Goal: Task Accomplishment & Management: Manage account settings

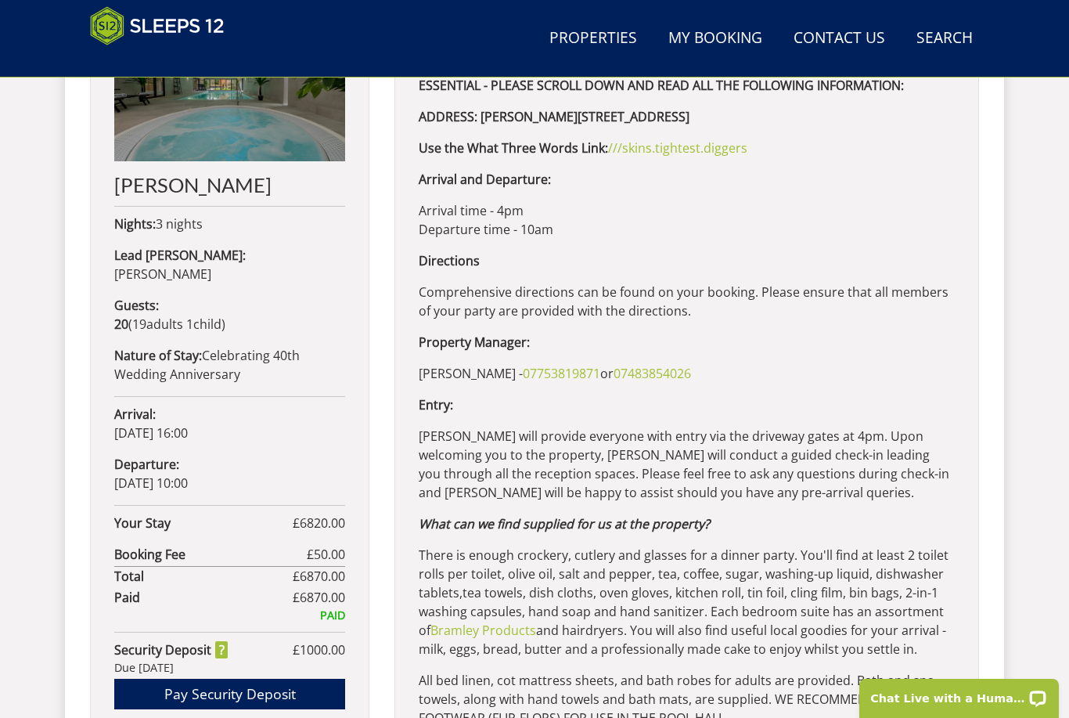
click at [824, 42] on link "Contact Us [PHONE_NUMBER]" at bounding box center [840, 38] width 104 height 35
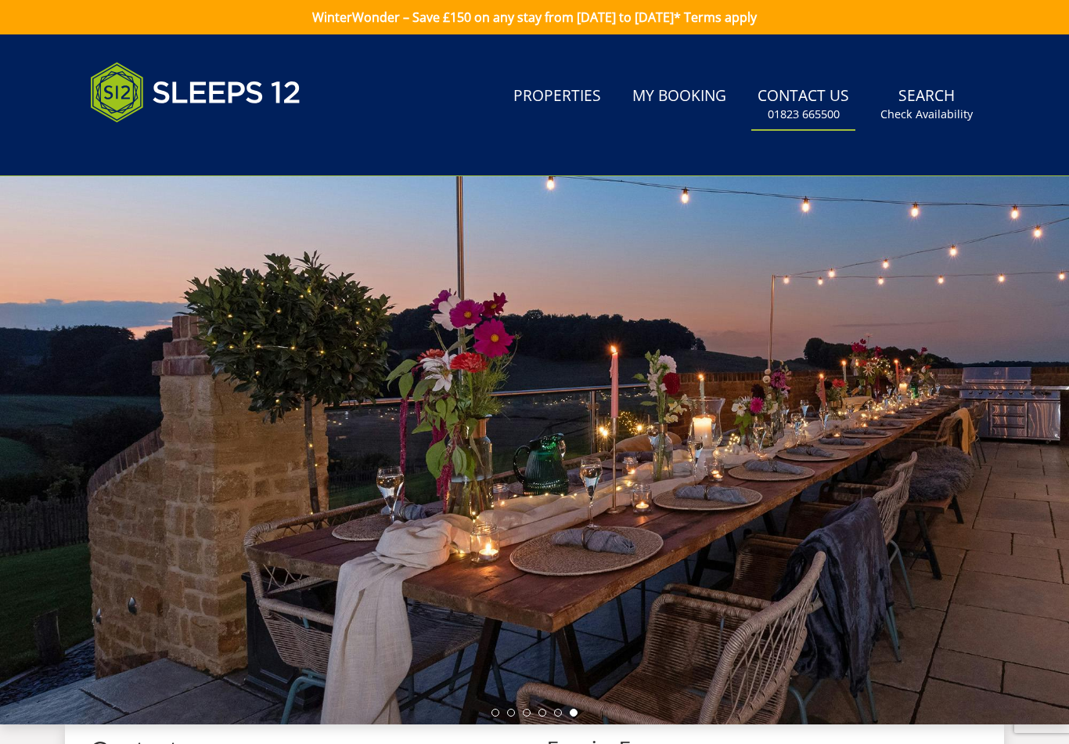
click at [680, 103] on link "My Booking" at bounding box center [679, 96] width 106 height 35
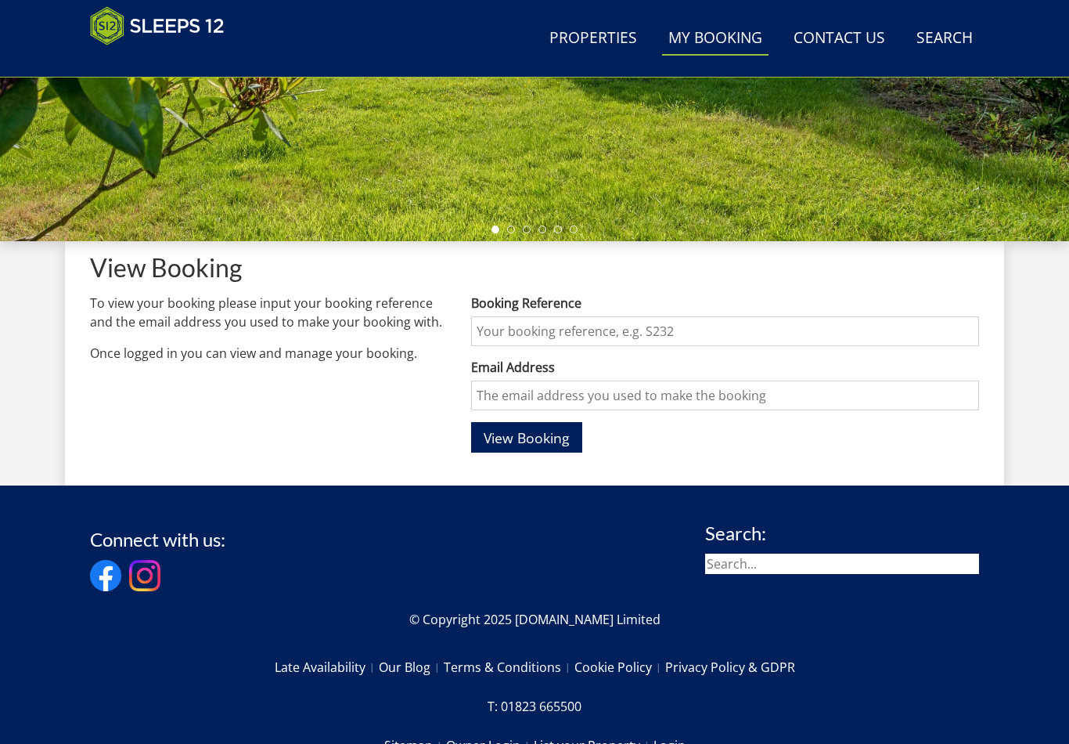
scroll to position [490, 0]
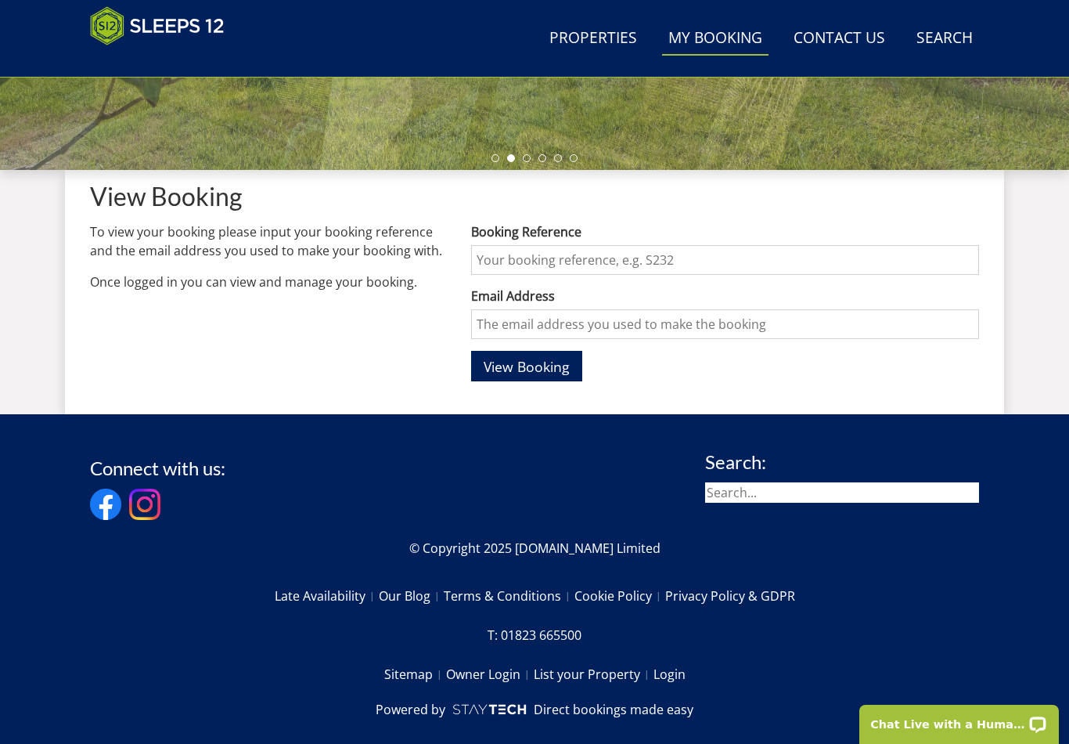
click at [485, 264] on input "Booking Reference" at bounding box center [725, 260] width 508 height 30
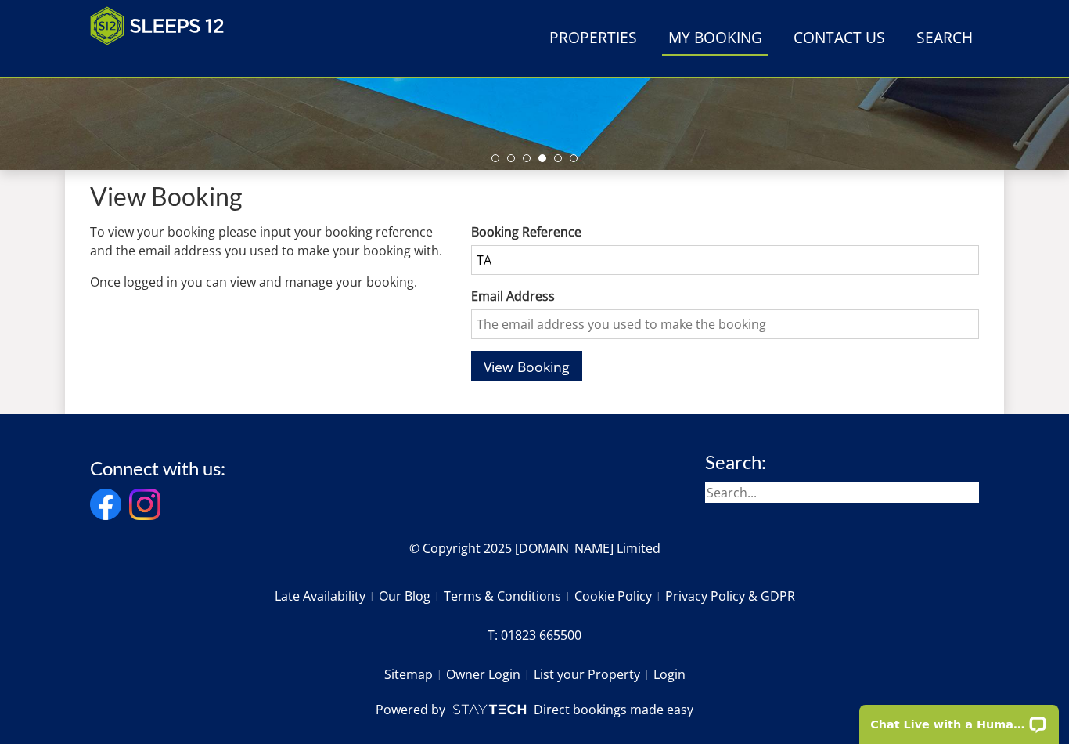
type input "T"
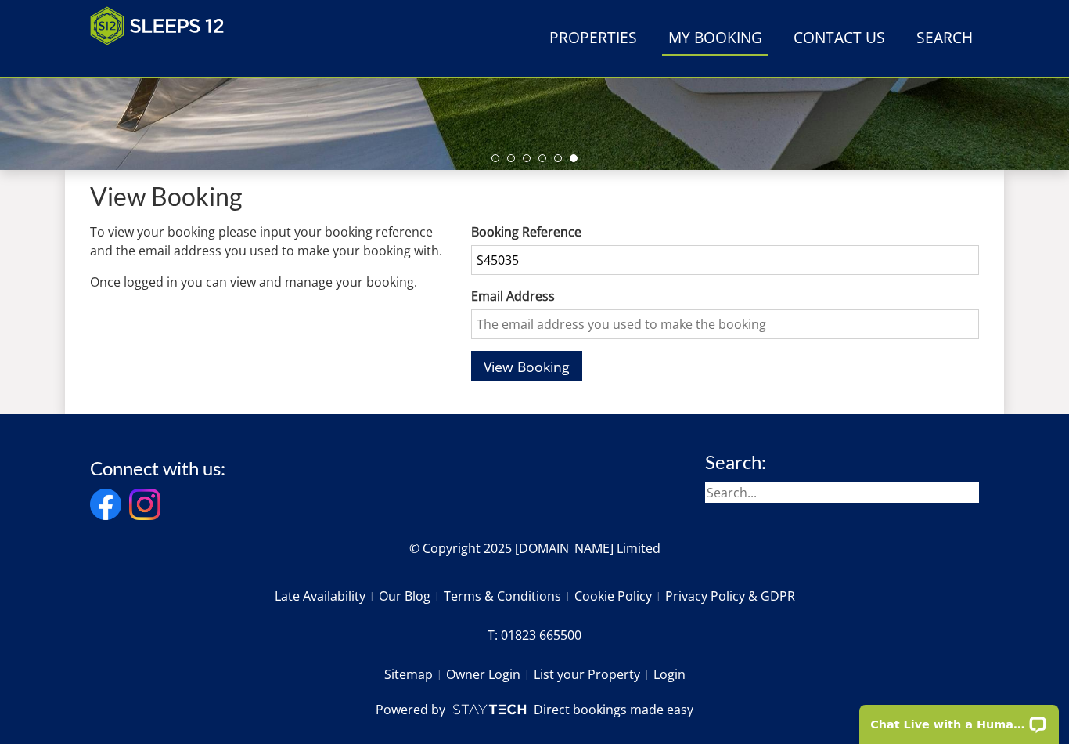
type input "S45035"
click at [503, 338] on input "Email Address" at bounding box center [725, 324] width 508 height 30
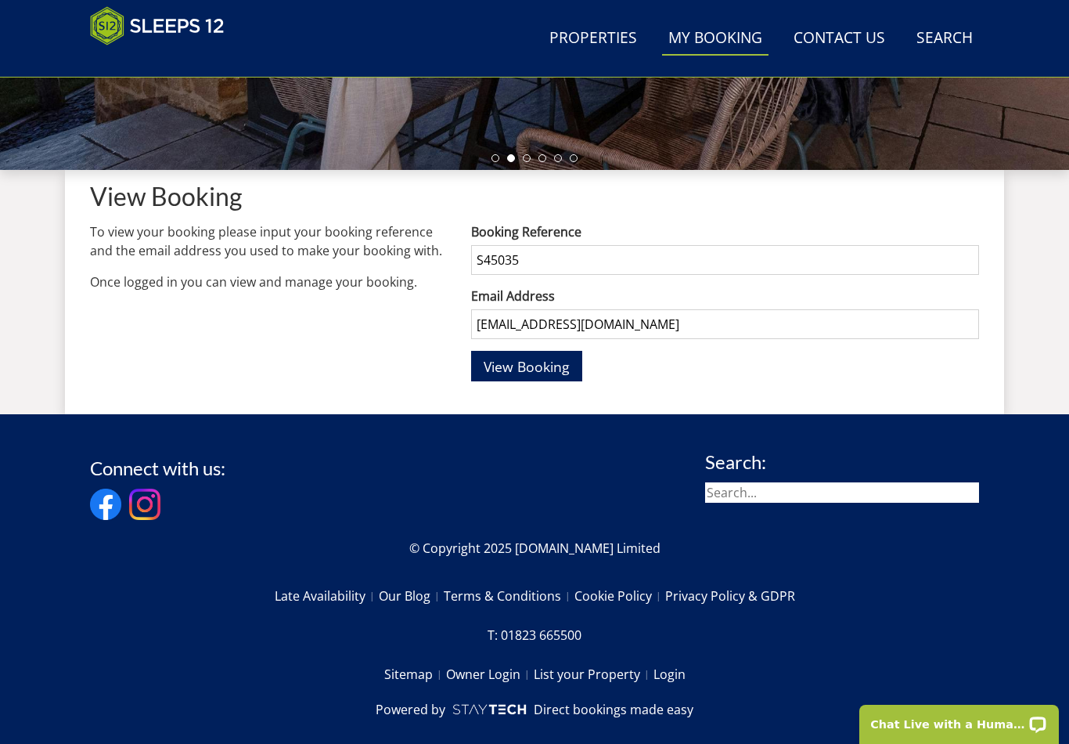
type input "[EMAIL_ADDRESS][DOMAIN_NAME]"
click at [530, 362] on span "View Booking" at bounding box center [527, 366] width 86 height 19
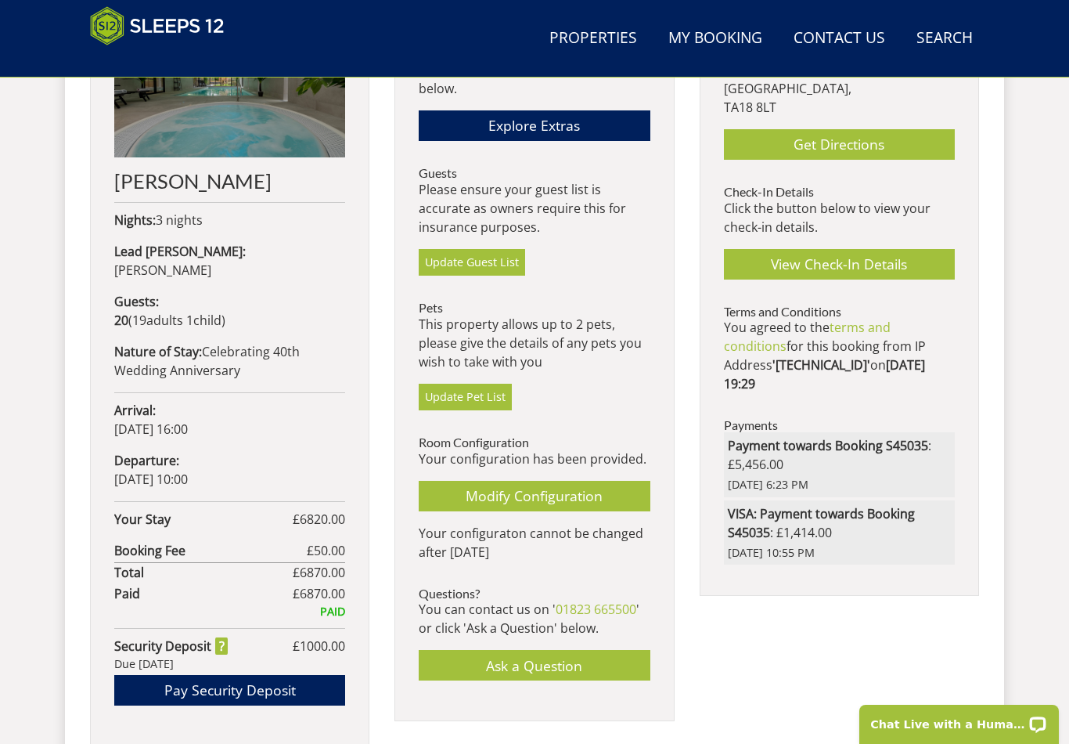
scroll to position [730, 0]
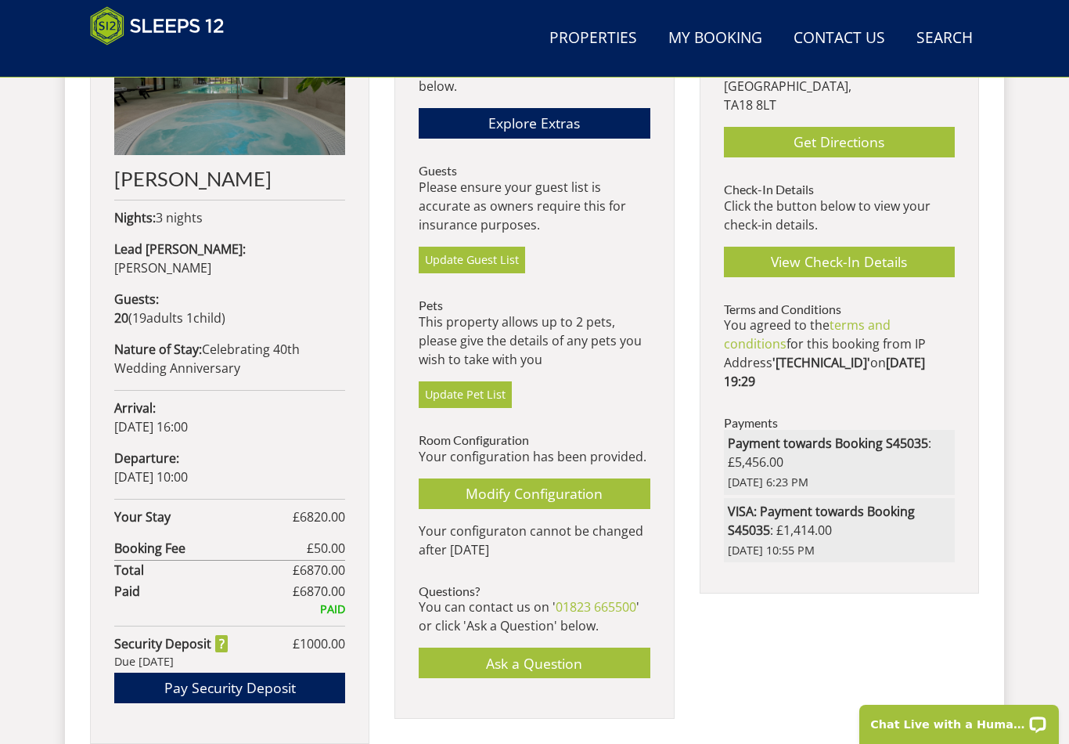
click at [463, 258] on link "Update Guest List" at bounding box center [472, 260] width 106 height 27
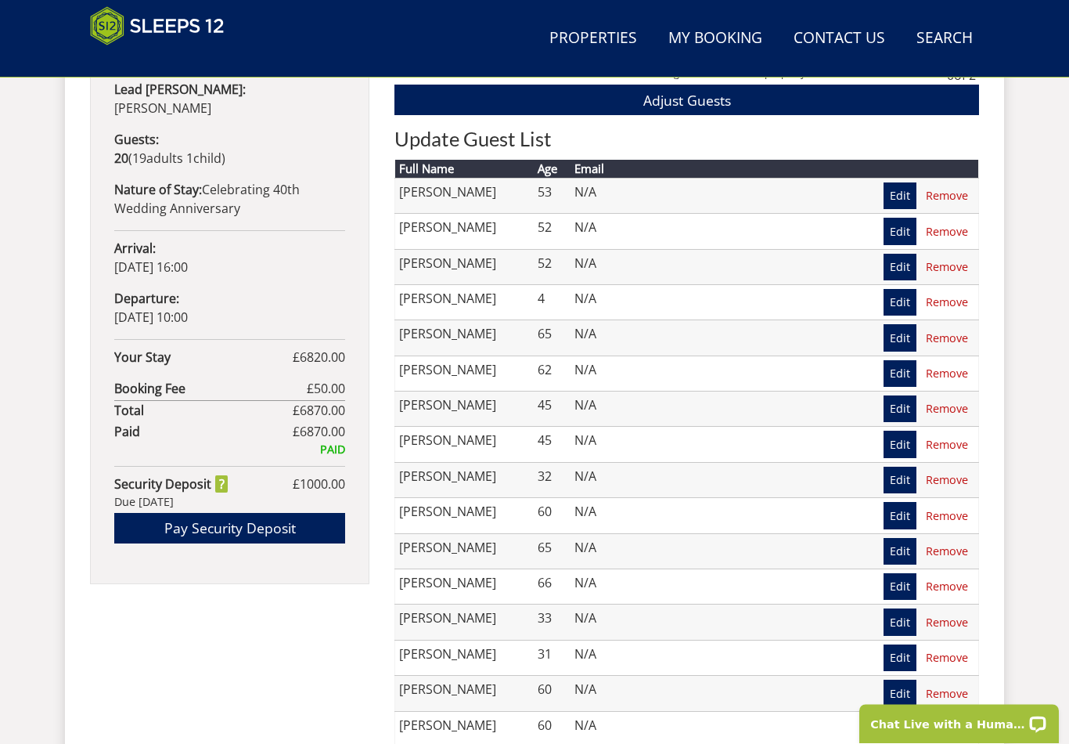
scroll to position [892, 0]
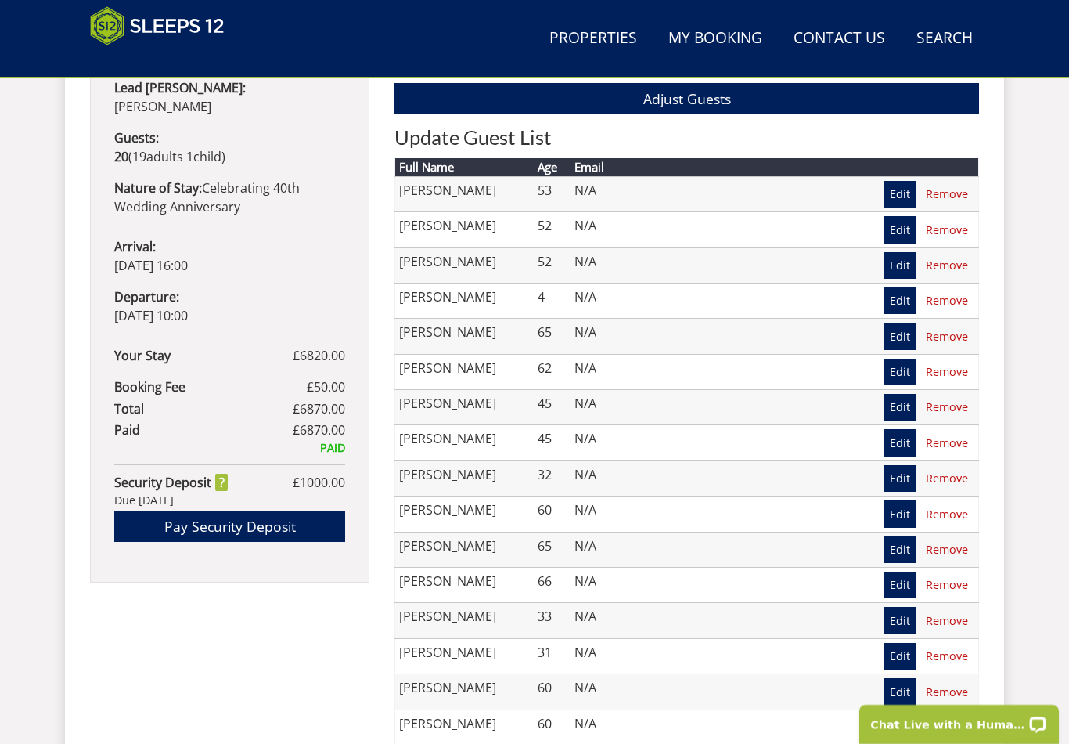
click at [485, 366] on td "[PERSON_NAME]" at bounding box center [464, 371] width 139 height 35
click at [446, 648] on td "[PERSON_NAME]" at bounding box center [464, 655] width 139 height 35
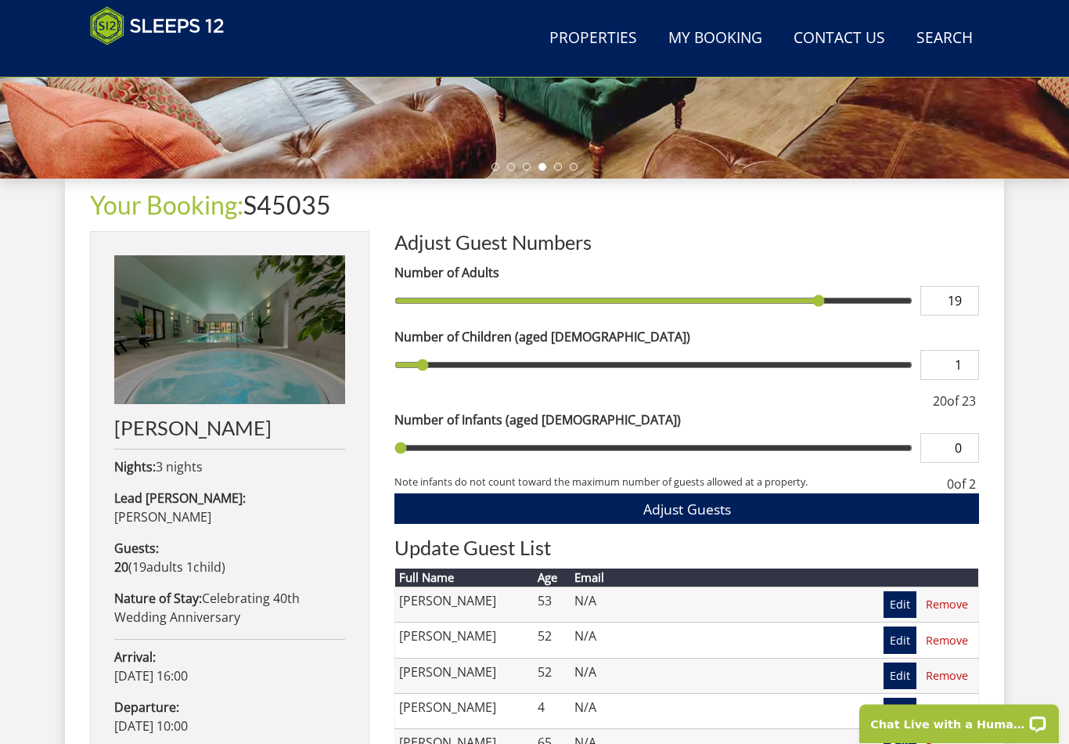
scroll to position [485, 0]
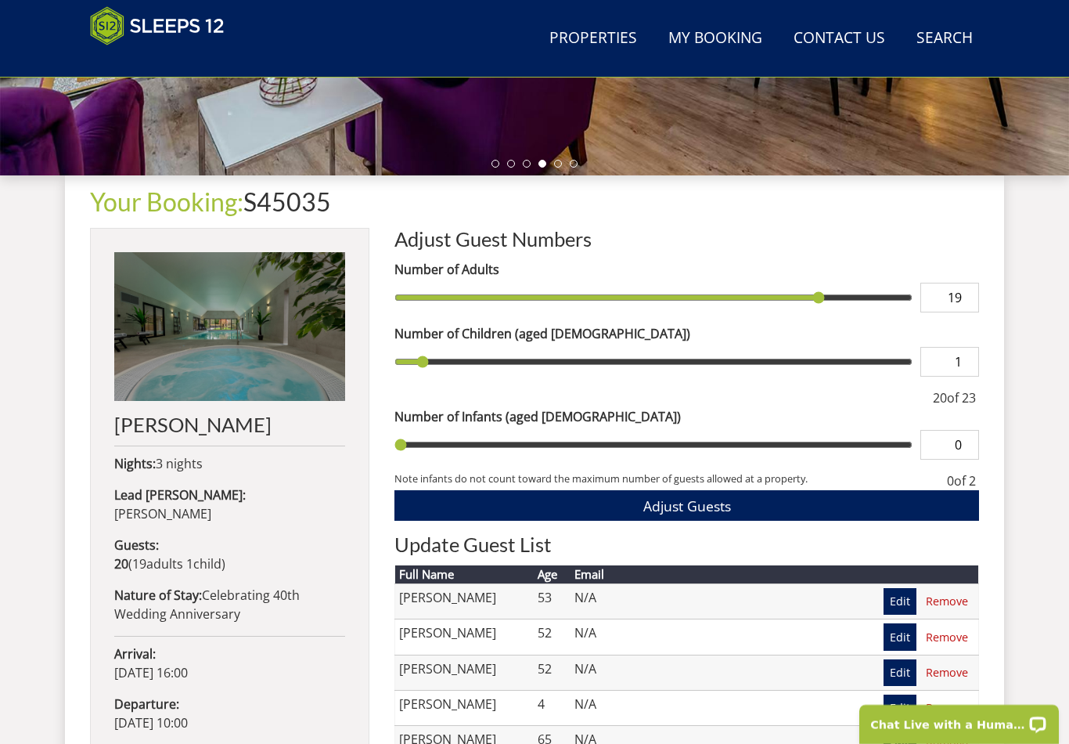
type input "20"
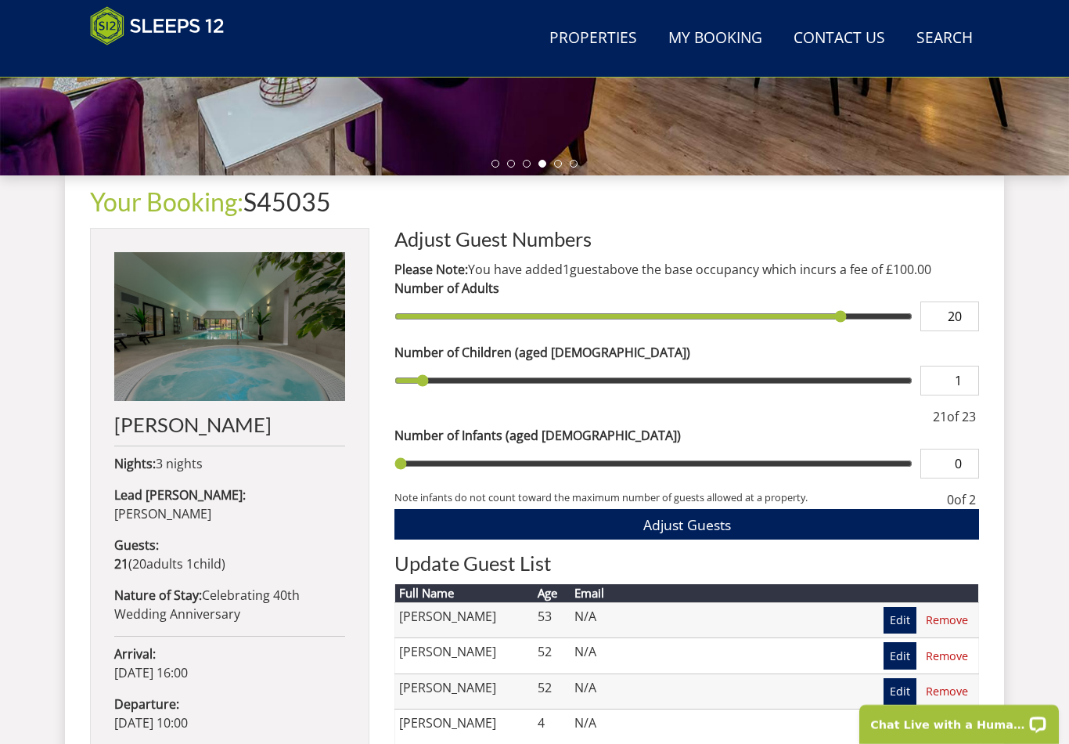
type input "20"
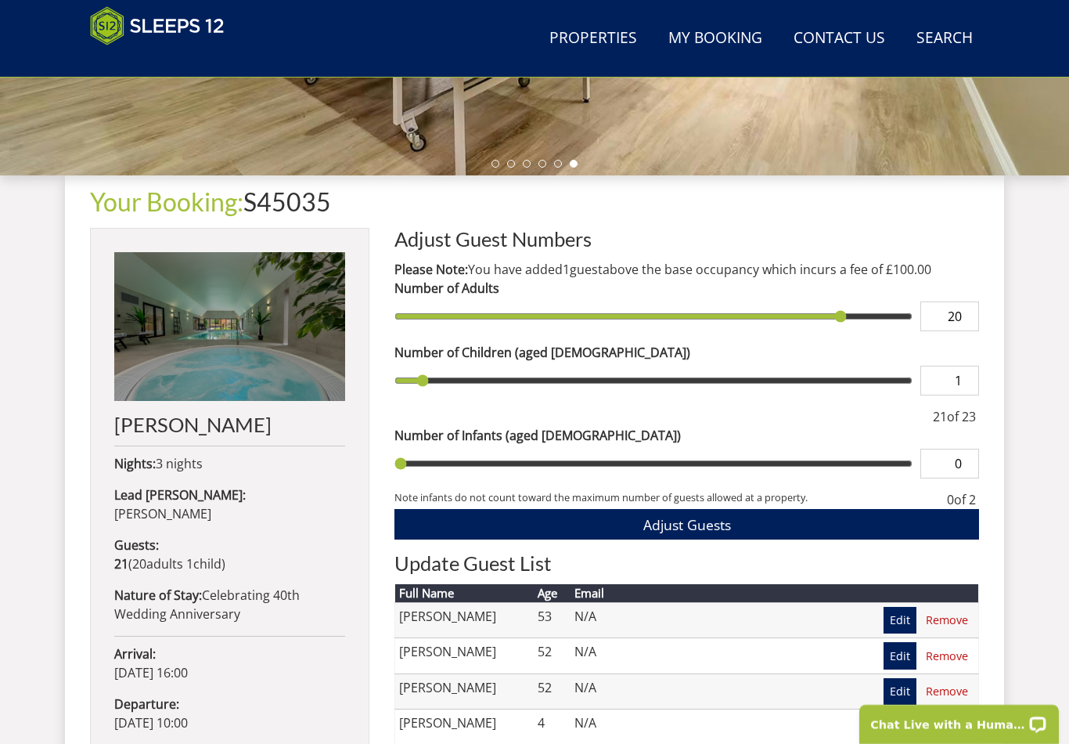
click at [968, 422] on div "21 of 23" at bounding box center [954, 416] width 49 height 19
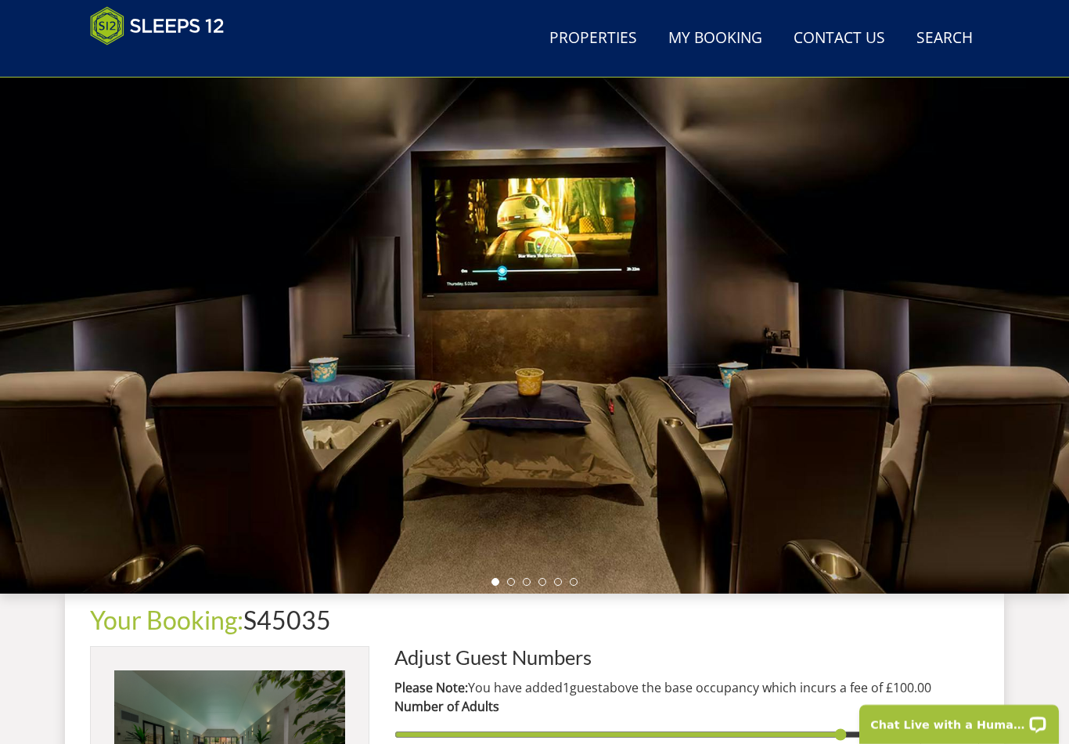
scroll to position [0, 0]
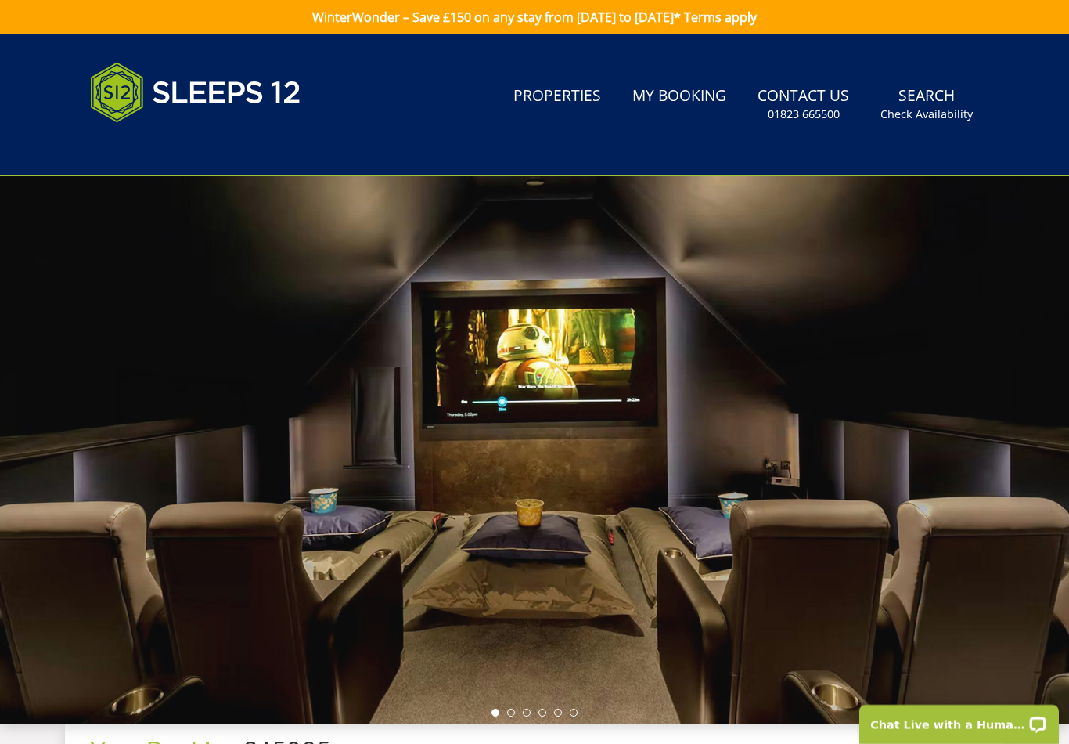
click at [809, 99] on link "Contact Us [PHONE_NUMBER]" at bounding box center [804, 104] width 104 height 51
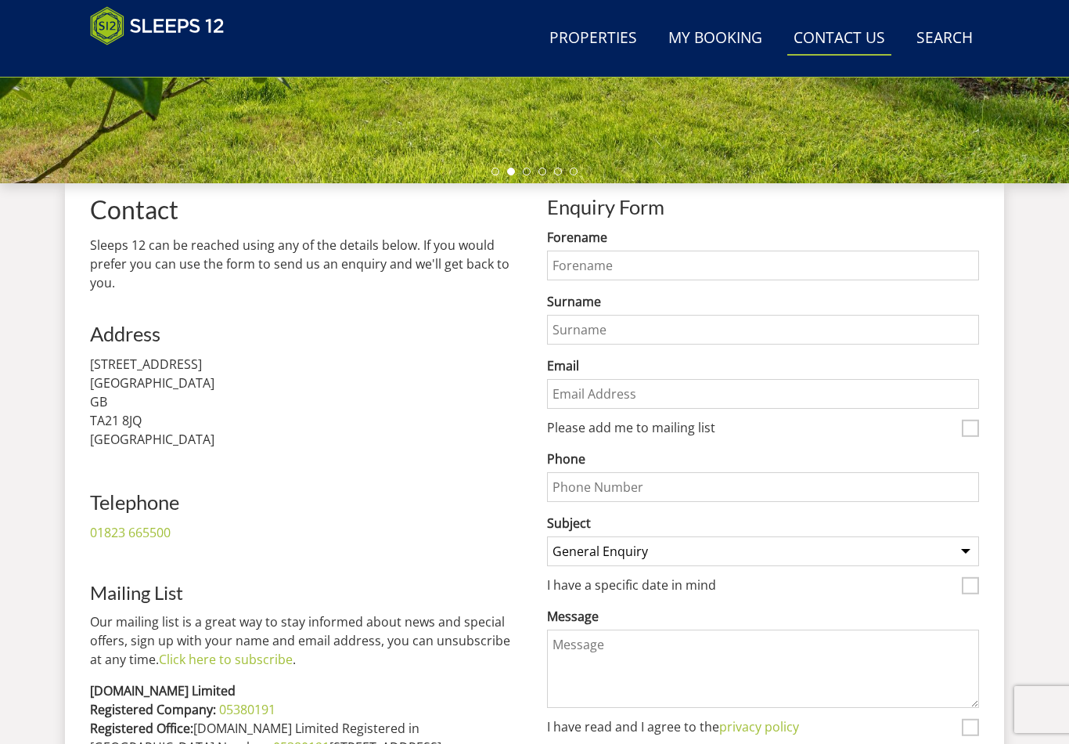
scroll to position [502, 0]
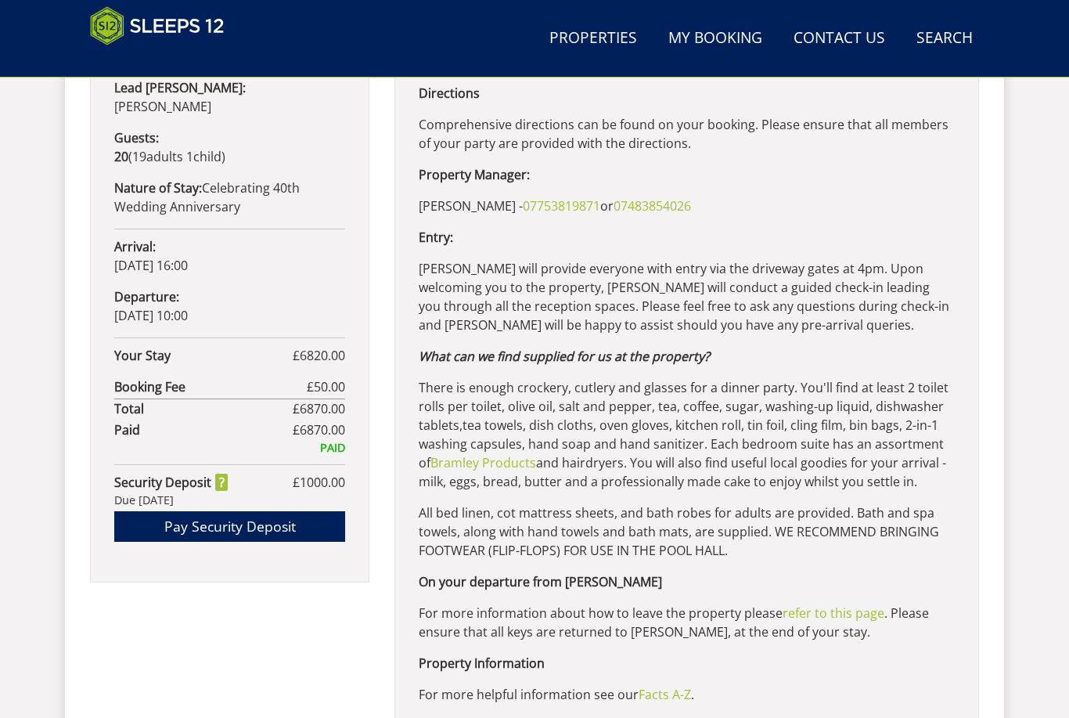
scroll to position [892, 0]
click at [827, 611] on link "refer to this page" at bounding box center [834, 612] width 102 height 17
